Goal: Task Accomplishment & Management: Manage account settings

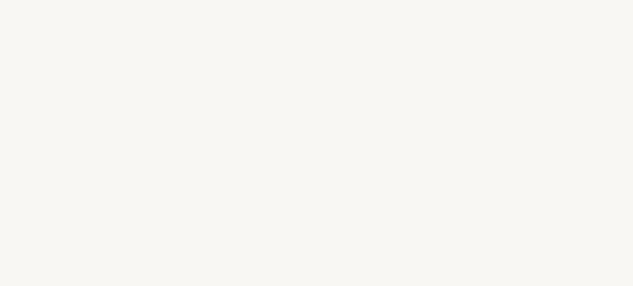
select select "US"
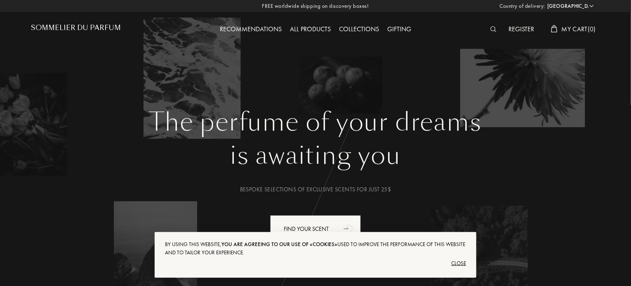
click at [462, 263] on div "Close" at bounding box center [315, 263] width 301 height 13
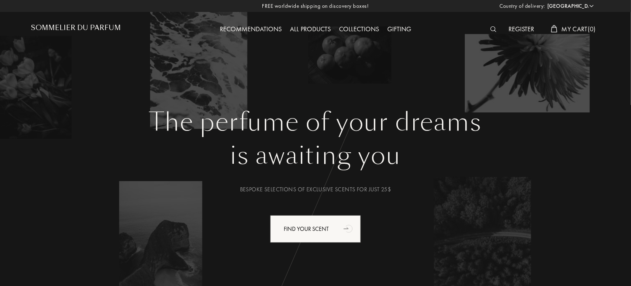
click at [577, 30] on span "My Cart ( 0 )" at bounding box center [578, 29] width 34 height 9
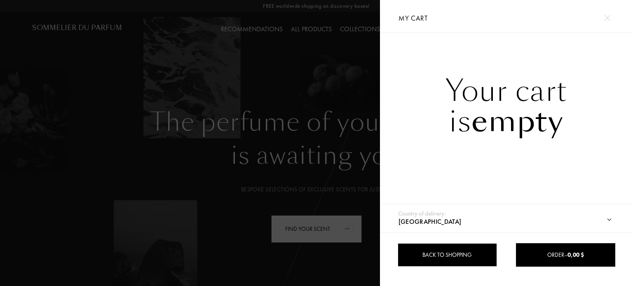
click at [449, 250] on div "Back to shopping" at bounding box center [447, 255] width 99 height 23
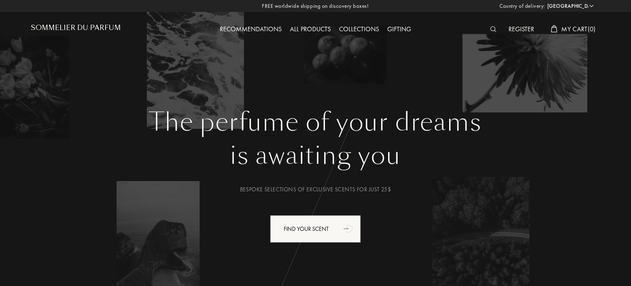
click at [520, 29] on div "Register" at bounding box center [521, 29] width 34 height 11
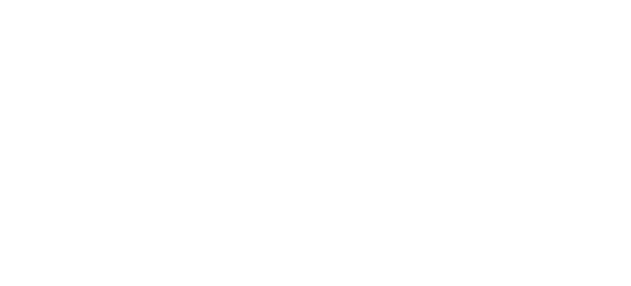
select select "US"
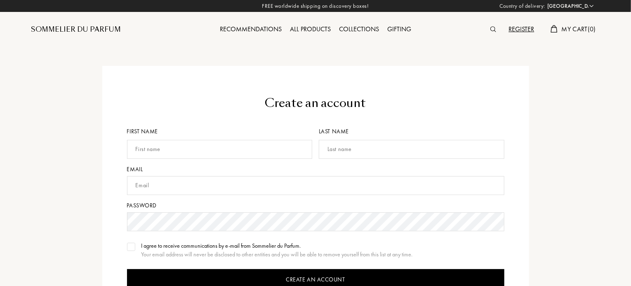
drag, startPoint x: 630, startPoint y: 56, endPoint x: 627, endPoint y: 103, distance: 47.9
click at [627, 103] on div "Create an account First name Last name Email Password I agree to receive commun…" at bounding box center [315, 206] width 631 height 413
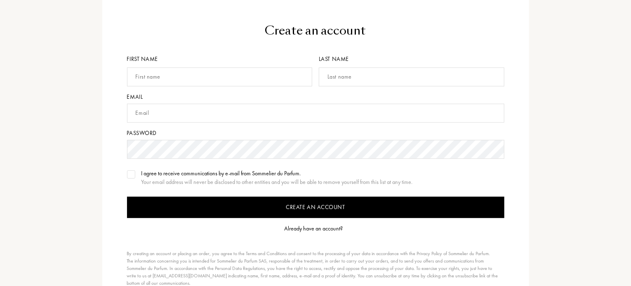
scroll to position [86, 0]
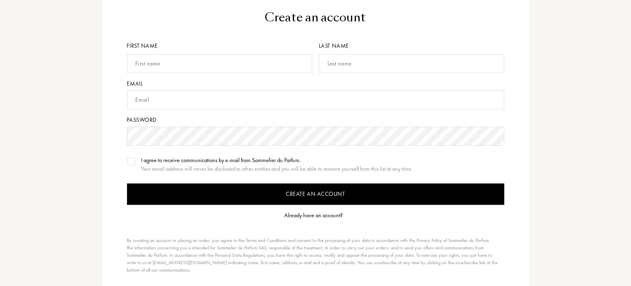
click at [331, 215] on div "Already have an account?" at bounding box center [313, 215] width 59 height 9
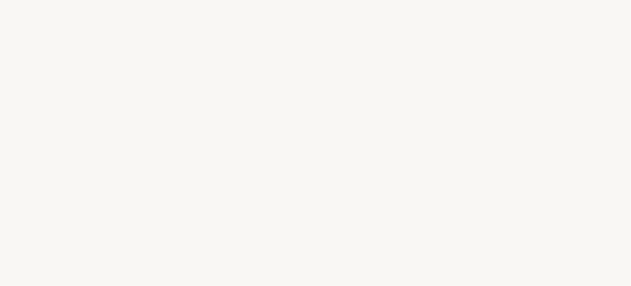
select select "US"
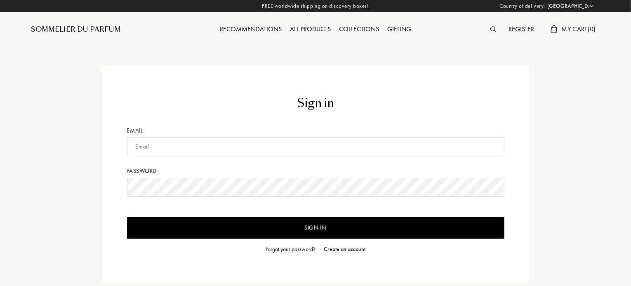
click at [252, 151] on input "text" at bounding box center [315, 147] width 377 height 19
type input "dropstrt@hotmail.com"
click at [319, 230] on input "Sign in" at bounding box center [315, 228] width 377 height 21
click at [320, 227] on input "Sign in" at bounding box center [315, 228] width 377 height 21
click at [295, 250] on div "Forgot your password?" at bounding box center [290, 249] width 50 height 9
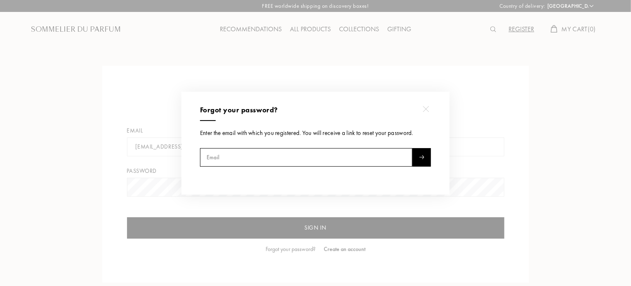
click at [303, 158] on input "text" at bounding box center [306, 157] width 212 height 19
click at [422, 156] on img at bounding box center [421, 157] width 5 height 4
click at [400, 155] on input "dropstrt@hotmail.com" at bounding box center [306, 157] width 212 height 19
type input "d"
type input "dropstrt@hotmail.com"
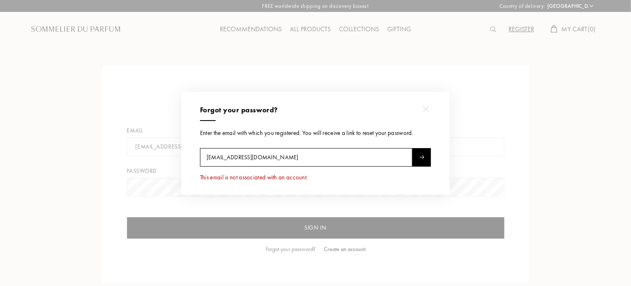
click at [427, 163] on div at bounding box center [421, 157] width 19 height 19
click at [424, 110] on img at bounding box center [425, 109] width 6 height 6
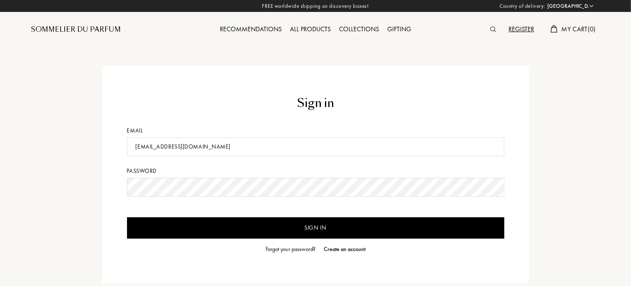
click at [523, 26] on div "Register" at bounding box center [521, 29] width 34 height 11
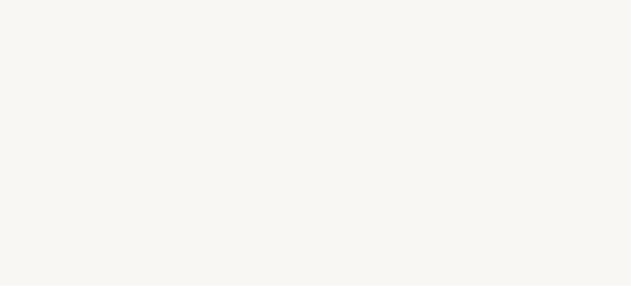
select select "US"
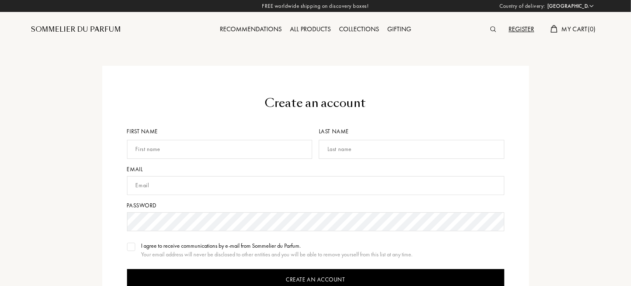
click at [290, 149] on input "text" at bounding box center [219, 149] width 185 height 19
type input "John"
type input "Batiste"
type input "dropstrt@hotmail.com"
drag, startPoint x: 630, startPoint y: 36, endPoint x: 629, endPoint y: 93, distance: 56.5
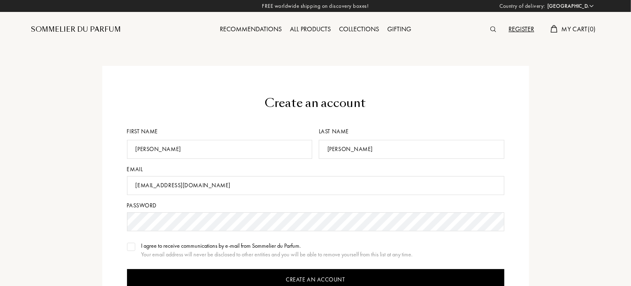
click at [629, 93] on div "Create an account First name John Last name Batiste Email dropstrt@hotmail.com …" at bounding box center [315, 206] width 631 height 413
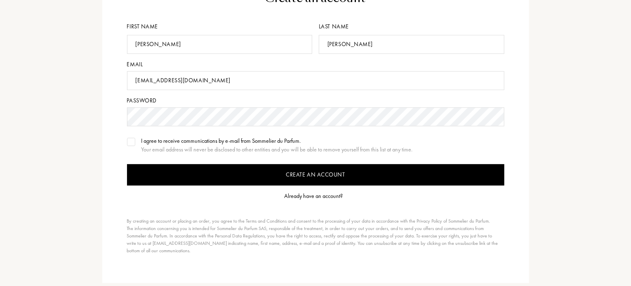
scroll to position [107, 0]
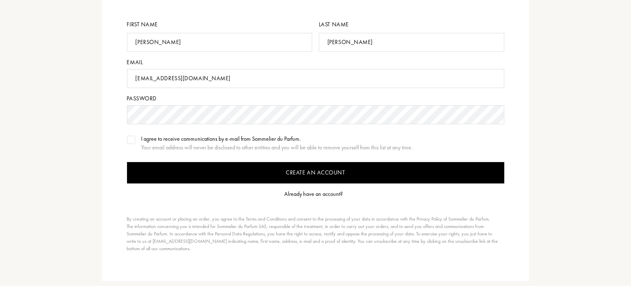
click at [298, 170] on input "Create an account" at bounding box center [315, 172] width 377 height 21
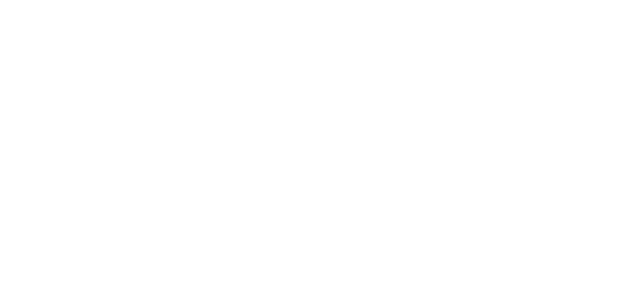
select select "US"
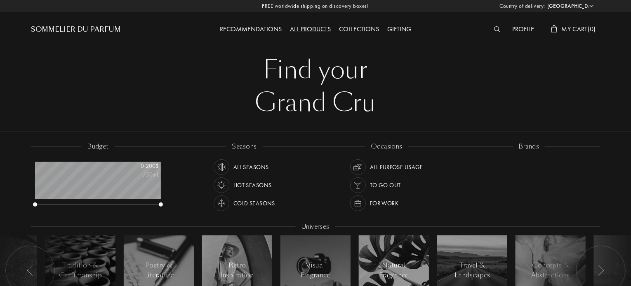
scroll to position [41, 126]
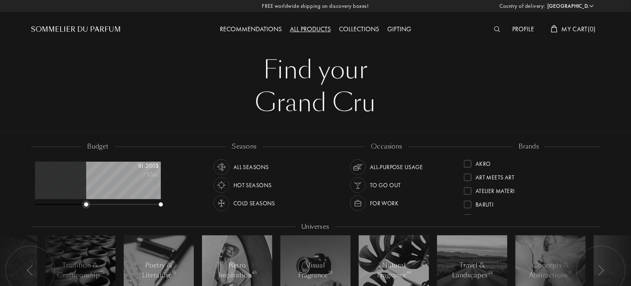
click at [86, 204] on div at bounding box center [98, 205] width 126 height 6
click at [162, 204] on div at bounding box center [161, 205] width 4 height 4
click at [156, 206] on div at bounding box center [98, 205] width 126 height 6
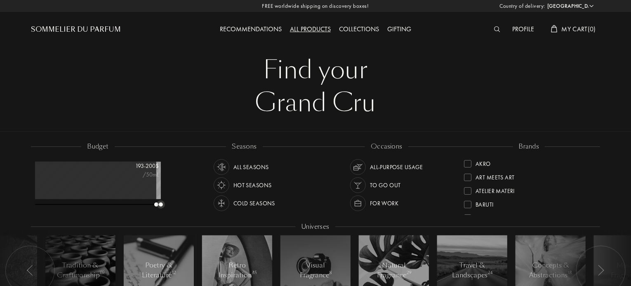
drag, startPoint x: 86, startPoint y: 202, endPoint x: 201, endPoint y: 209, distance: 115.2
click at [201, 209] on div "budget 193 - 200 $ /50mL seasons All Seasons Hot Seasons Cold Seasons occasions…" at bounding box center [315, 230] width 569 height 176
click at [246, 167] on div "All Seasons" at bounding box center [250, 168] width 35 height 16
click at [389, 168] on div "All-purpose Usage" at bounding box center [396, 168] width 53 height 16
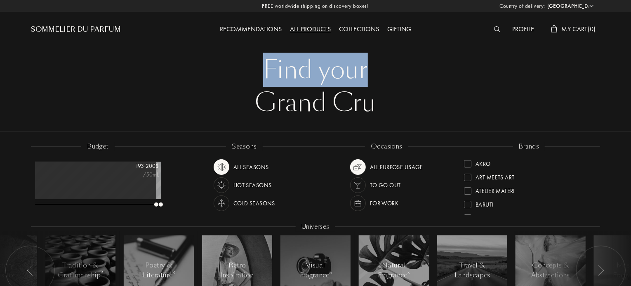
drag, startPoint x: 630, startPoint y: 32, endPoint x: 632, endPoint y: 59, distance: 26.4
click at [586, 77] on div "Find your" at bounding box center [315, 70] width 556 height 33
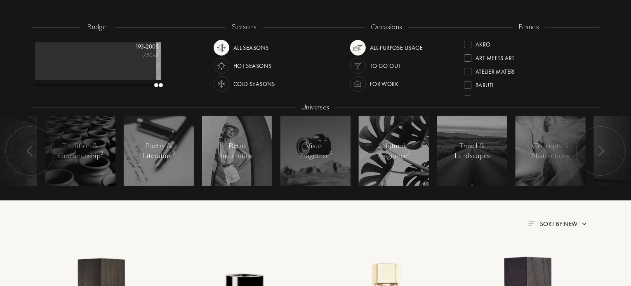
scroll to position [96, 0]
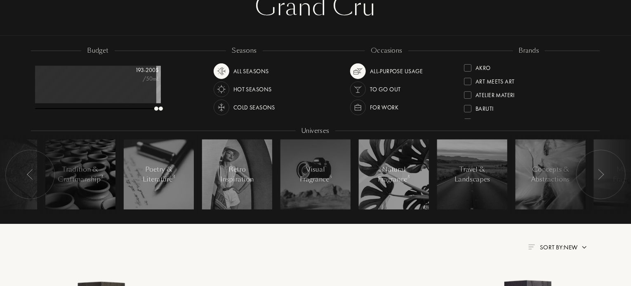
click at [322, 130] on div "Universes" at bounding box center [316, 131] width 40 height 9
click at [602, 175] on img at bounding box center [600, 174] width 7 height 11
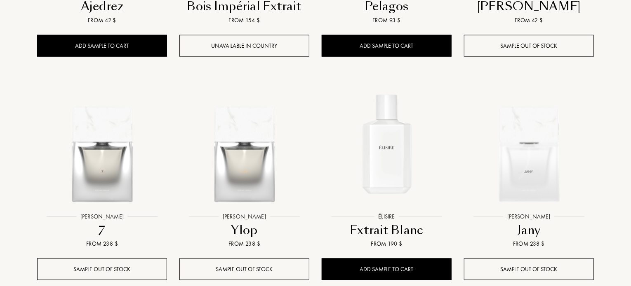
scroll to position [550, 0]
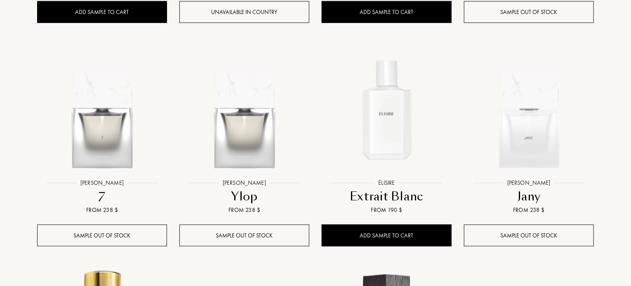
click at [630, 153] on div "Country of delivery: Afghanistan Albania Algeria Andorra Angola Anguilla Antart…" at bounding box center [315, 126] width 631 height 1352
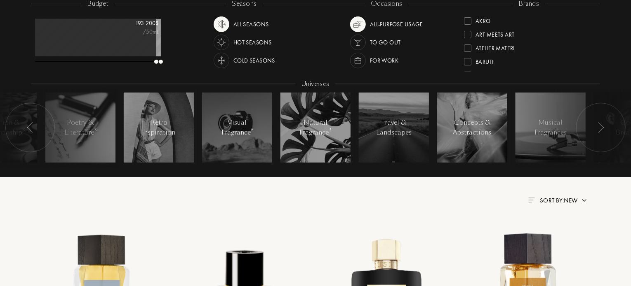
scroll to position [0, 0]
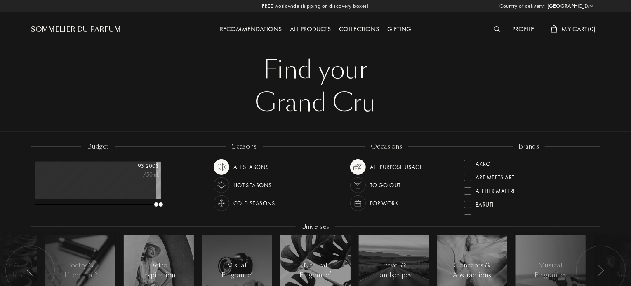
click at [519, 28] on div "Profile" at bounding box center [523, 29] width 30 height 11
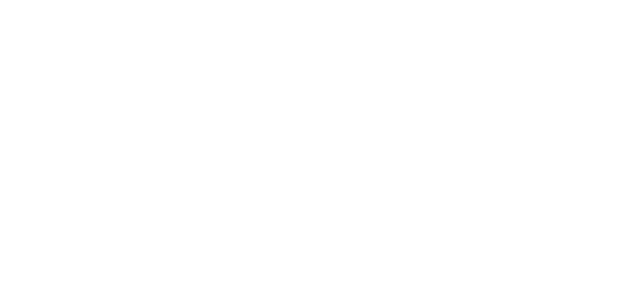
select select "US"
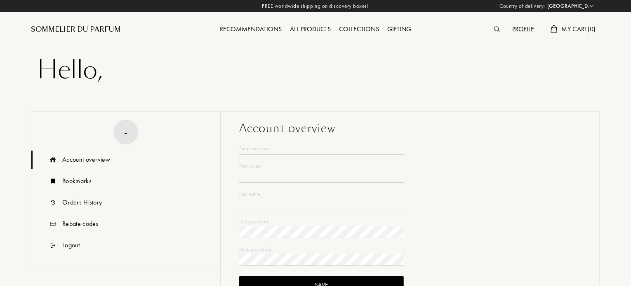
type input "John"
type input "Batiste"
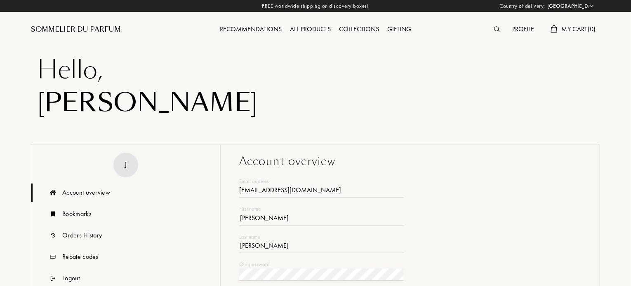
click at [100, 30] on div "Sommelier du Parfum" at bounding box center [76, 30] width 90 height 10
